Goal: Task Accomplishment & Management: Manage account settings

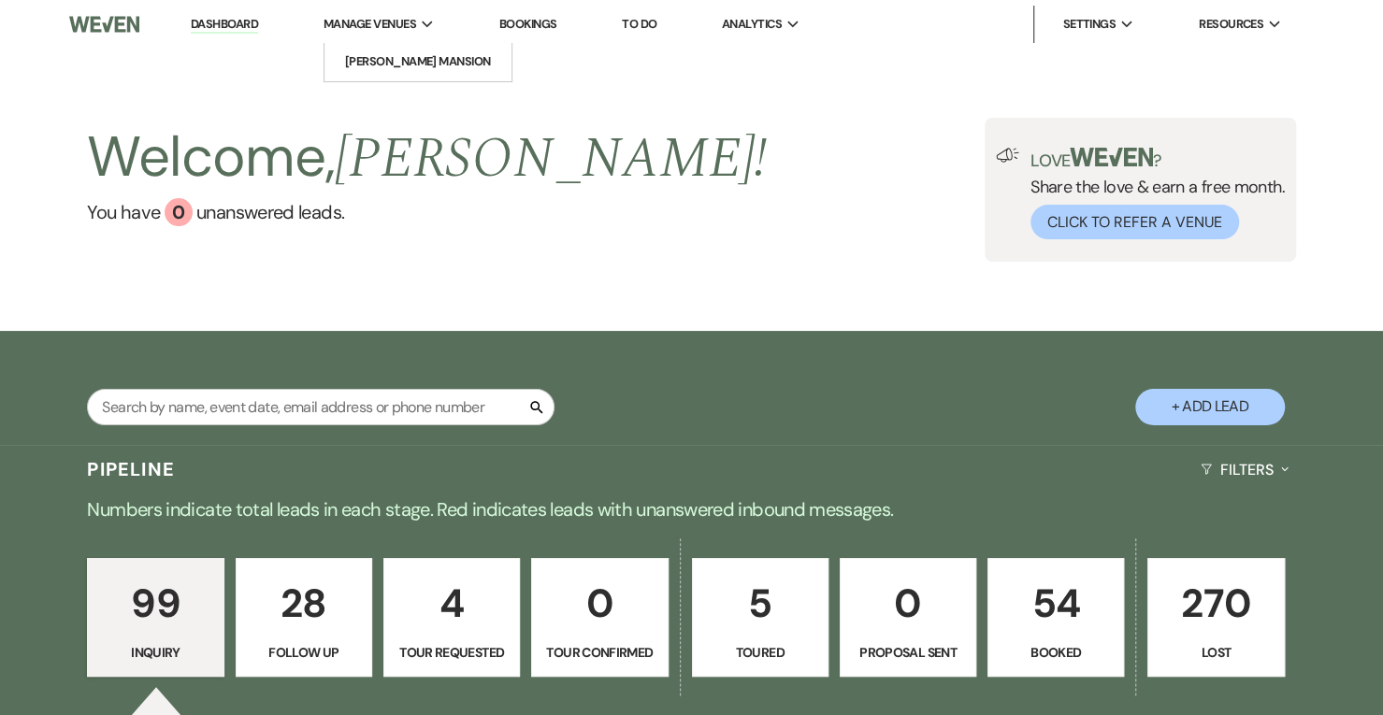
click at [398, 26] on span "Manage Venues" at bounding box center [370, 24] width 93 height 19
click at [411, 67] on li "[PERSON_NAME] Mansion" at bounding box center [418, 61] width 168 height 19
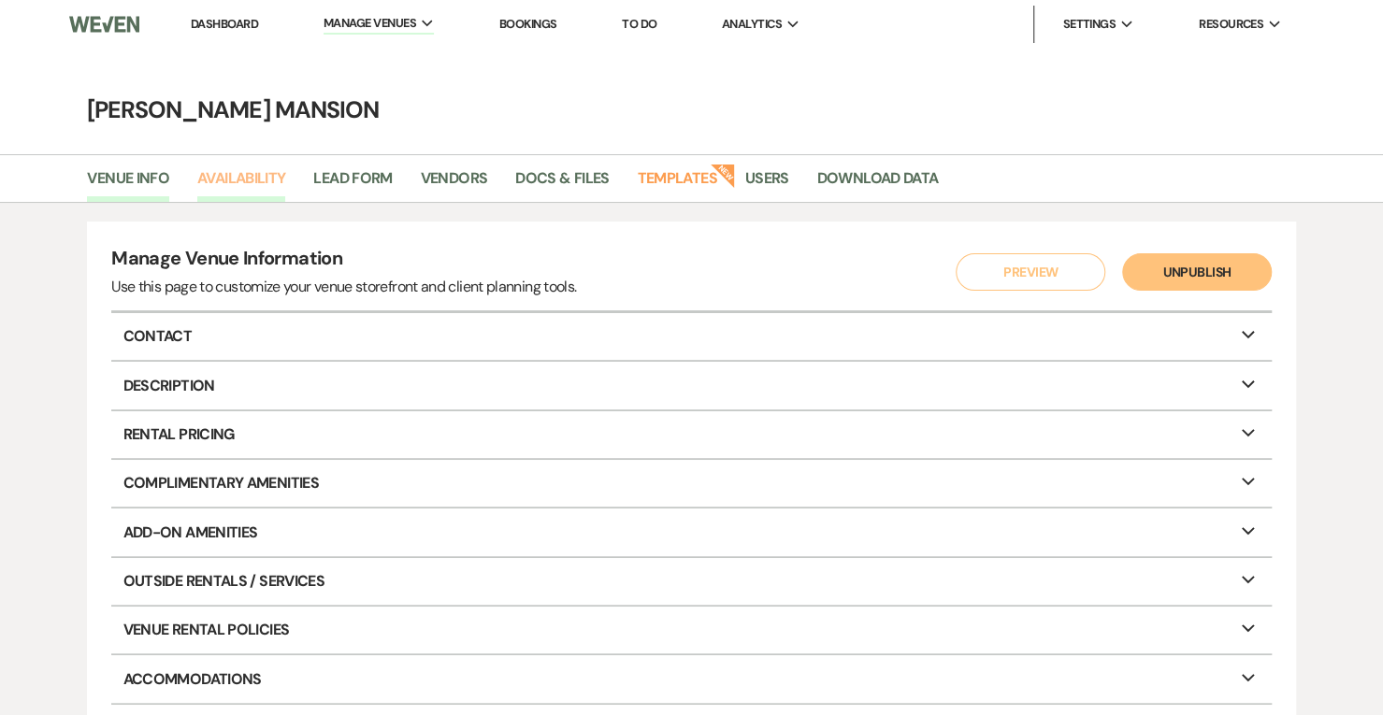
click at [241, 180] on link "Availability" at bounding box center [241, 184] width 88 height 36
select select "2"
select select "2026"
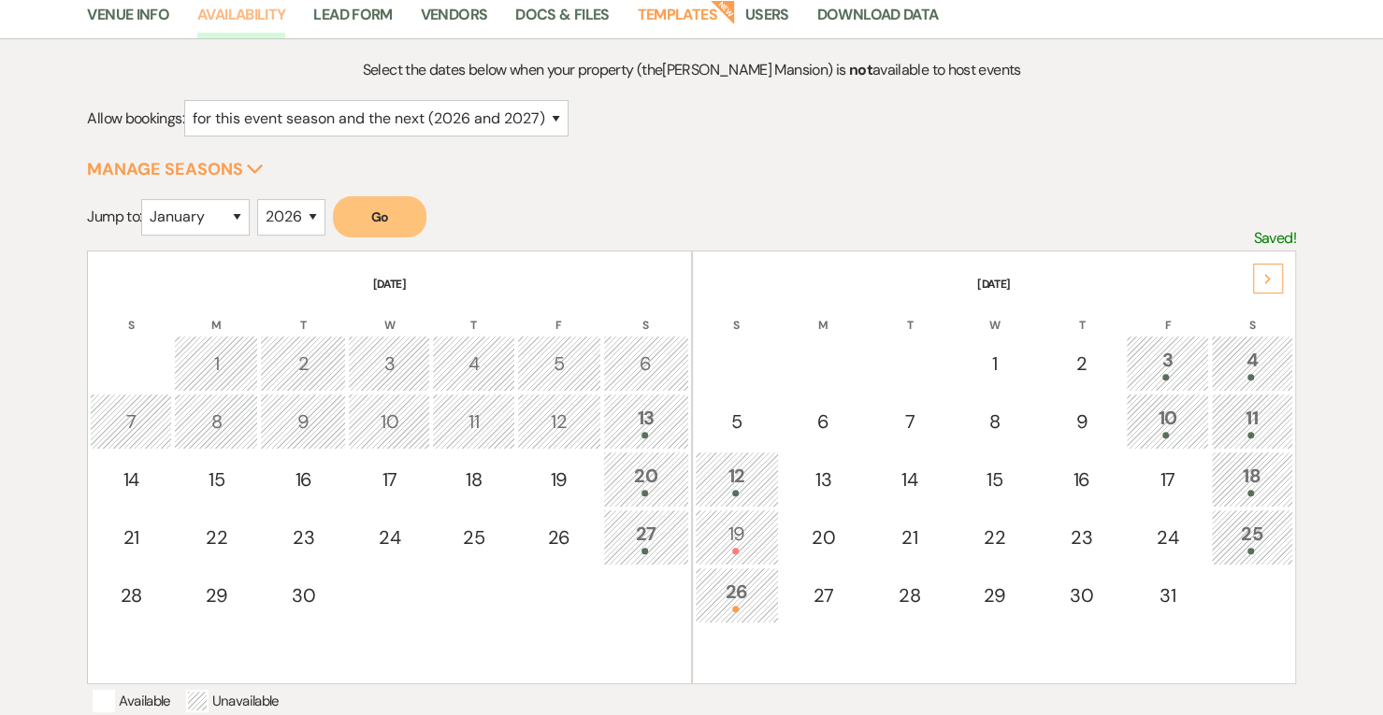
scroll to position [161, 0]
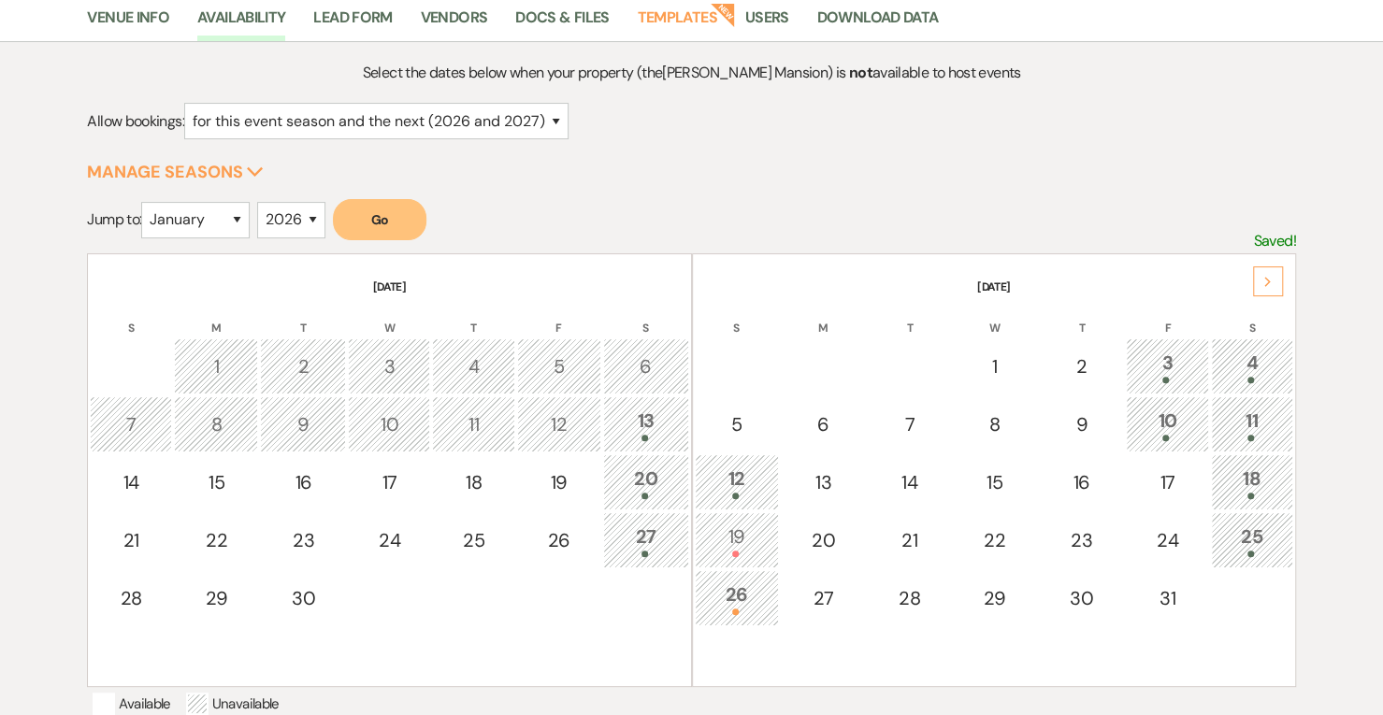
click at [1248, 373] on div "4" at bounding box center [1252, 366] width 62 height 35
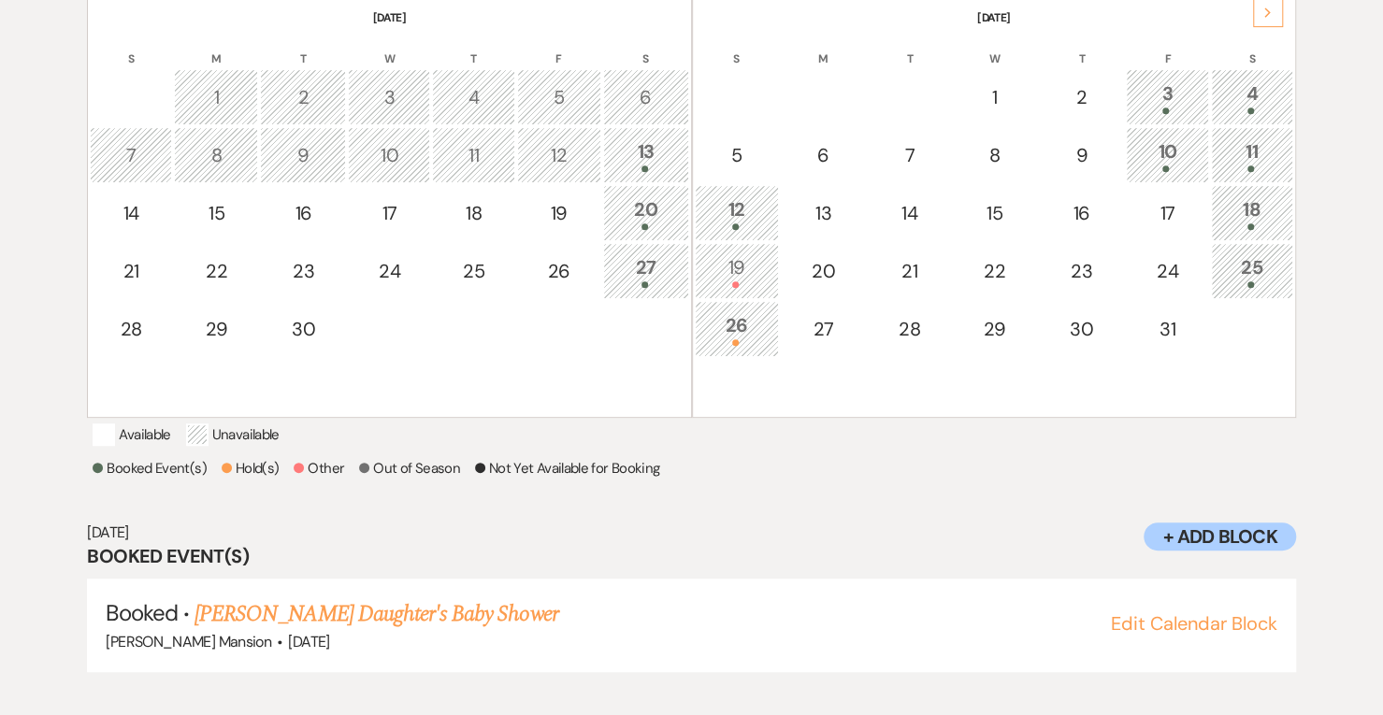
scroll to position [445, 0]
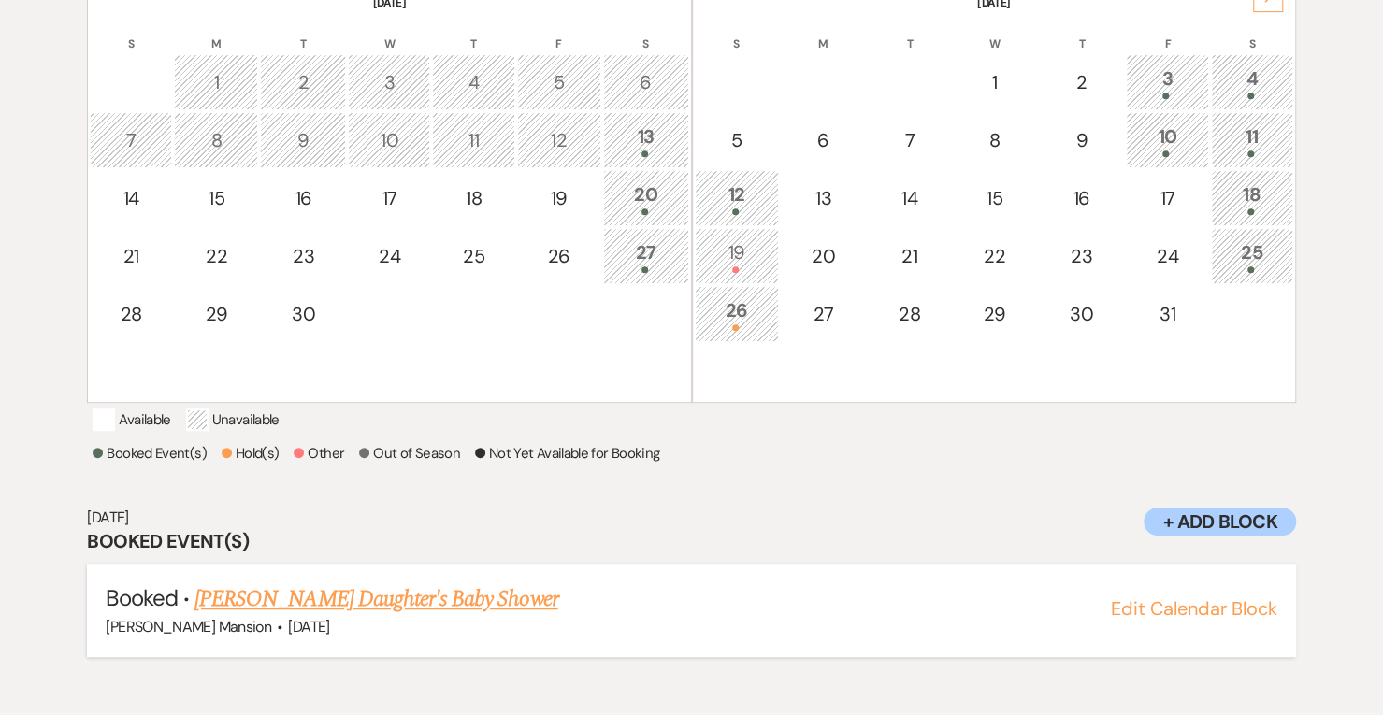
click at [471, 616] on link "[PERSON_NAME] Daughter's Baby Shower" at bounding box center [376, 600] width 363 height 34
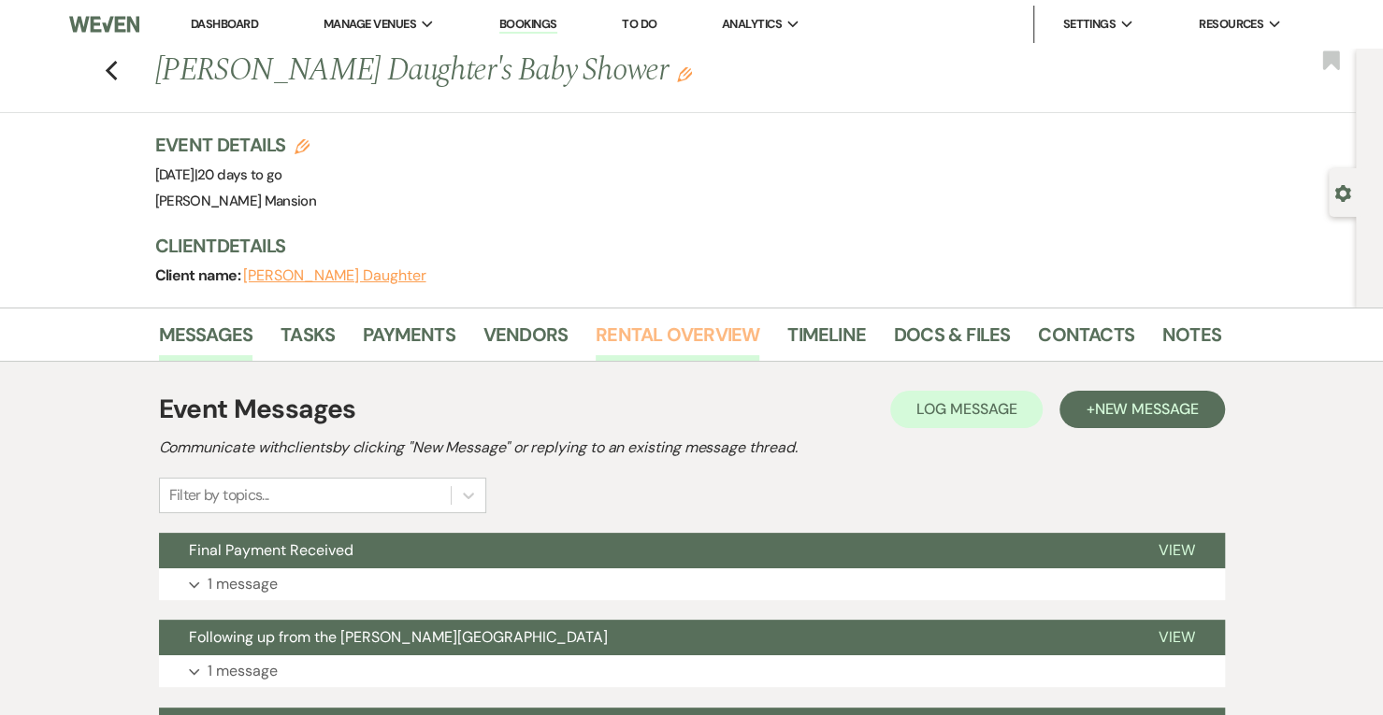
click at [662, 343] on link "Rental Overview" at bounding box center [678, 340] width 164 height 41
